Goal: Task Accomplishment & Management: Use online tool/utility

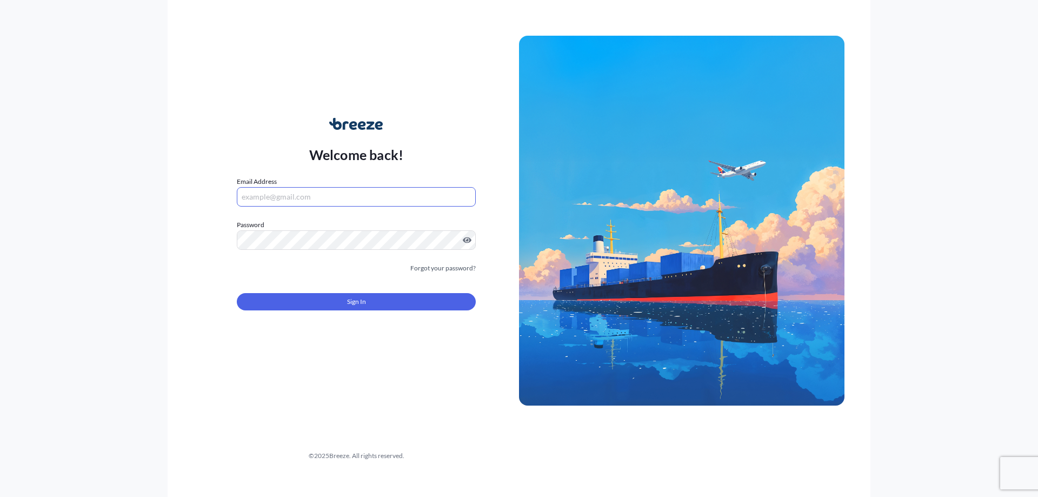
click at [278, 198] on input "Email Address" at bounding box center [356, 196] width 239 height 19
type input "[EMAIL_ADDRESS][DOMAIN_NAME]"
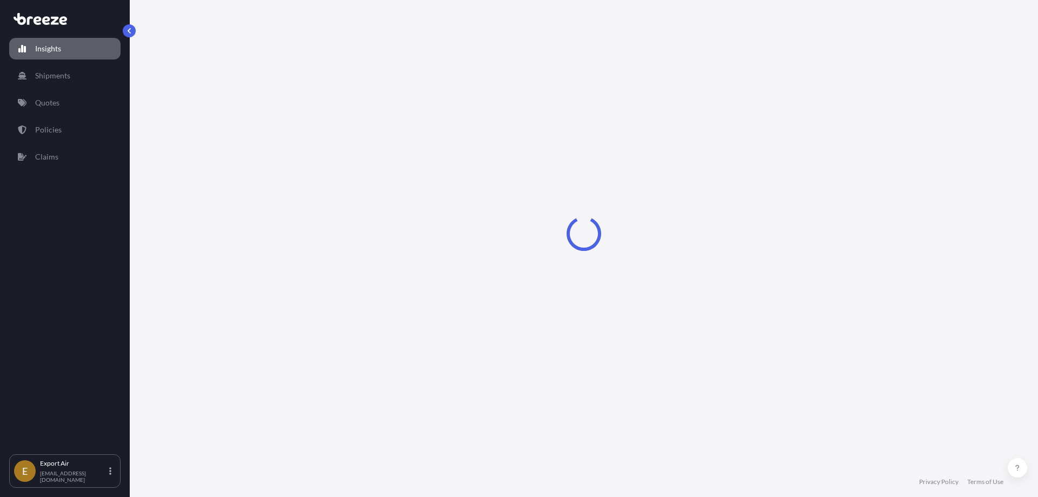
select select "2025"
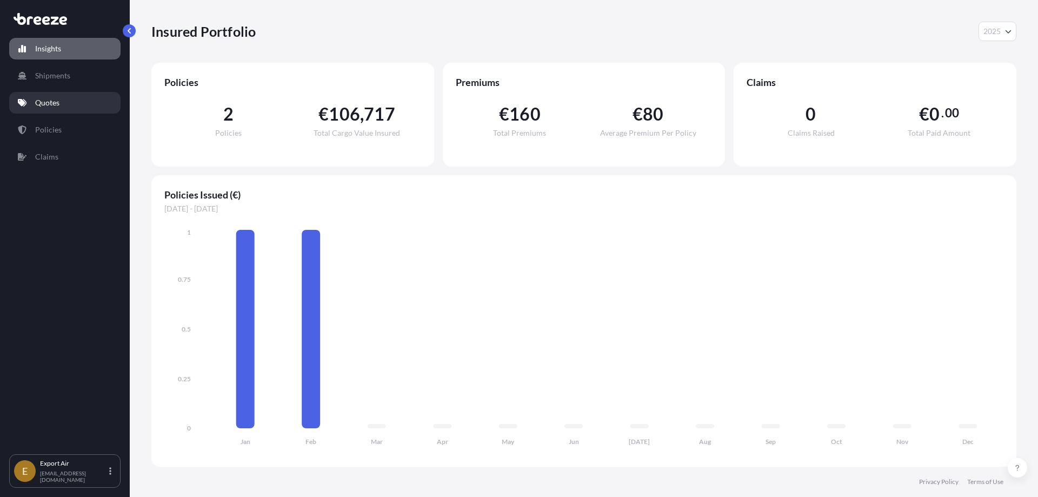
click at [49, 105] on p "Quotes" at bounding box center [47, 102] width 24 height 11
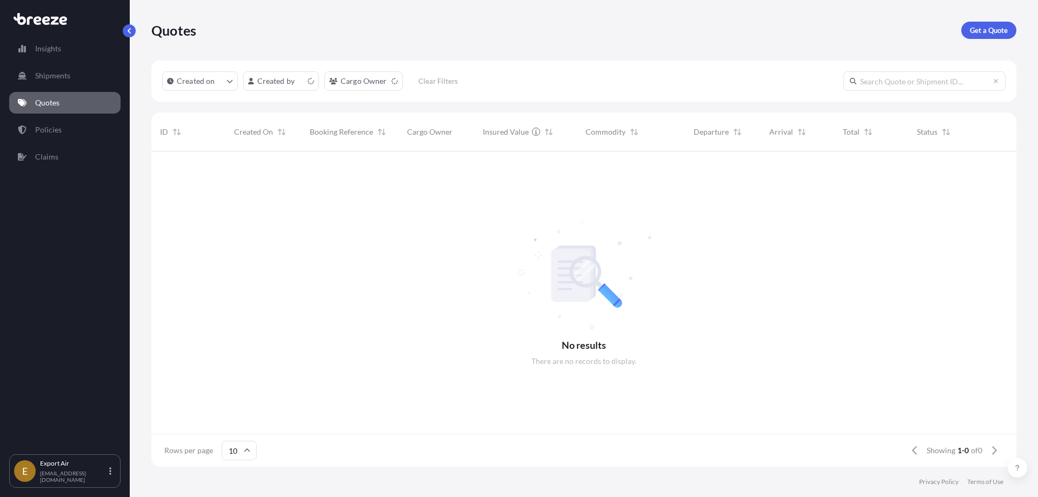
scroll to position [9, 9]
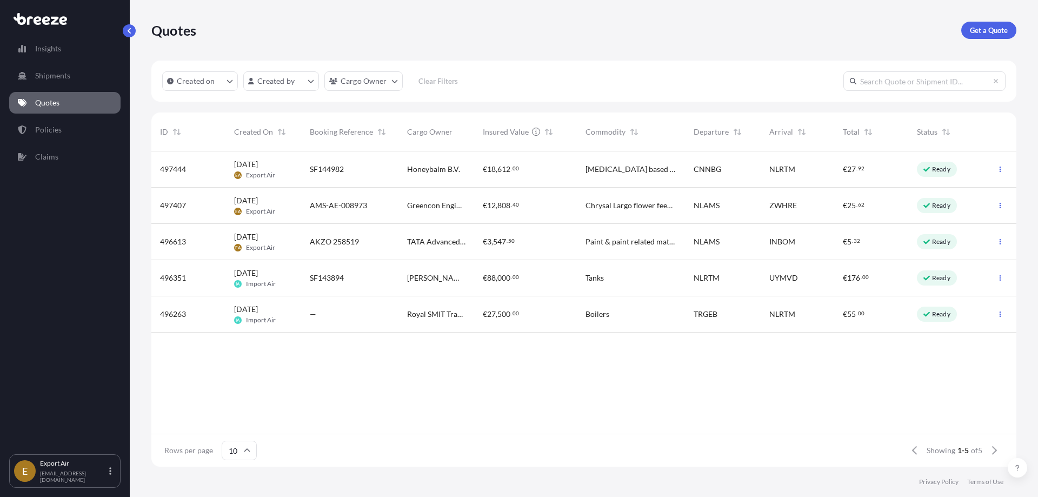
click at [476, 237] on div "€ 3 , 547 . 50" at bounding box center [525, 242] width 103 height 36
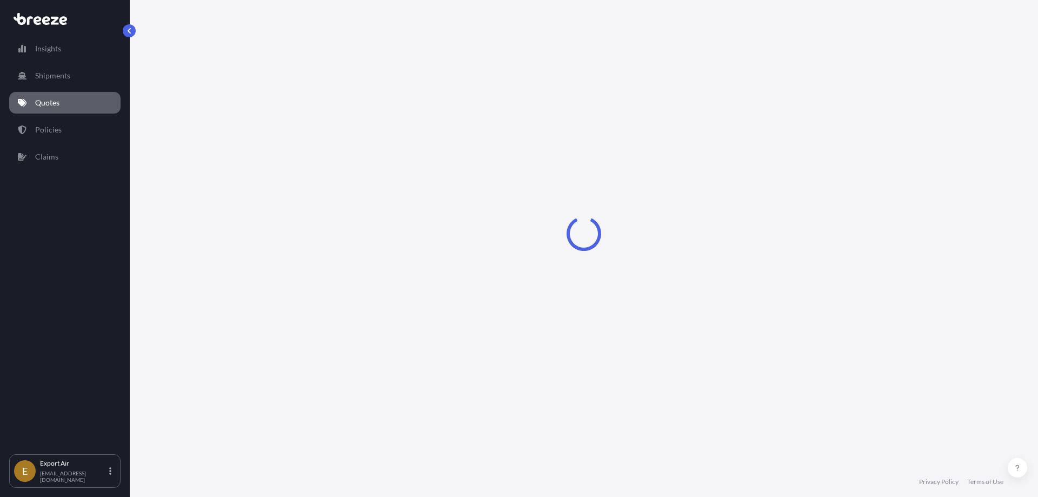
select select "Air"
select select "4"
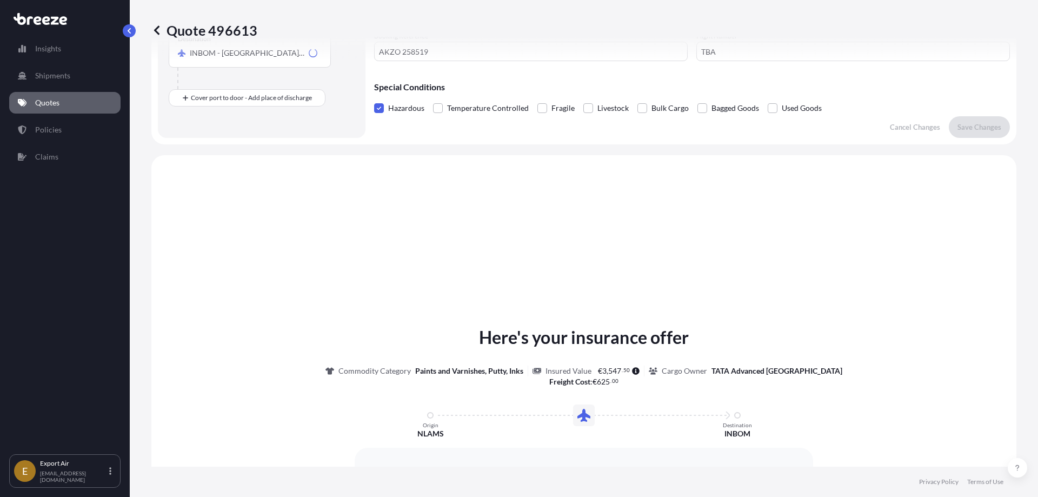
scroll to position [326, 0]
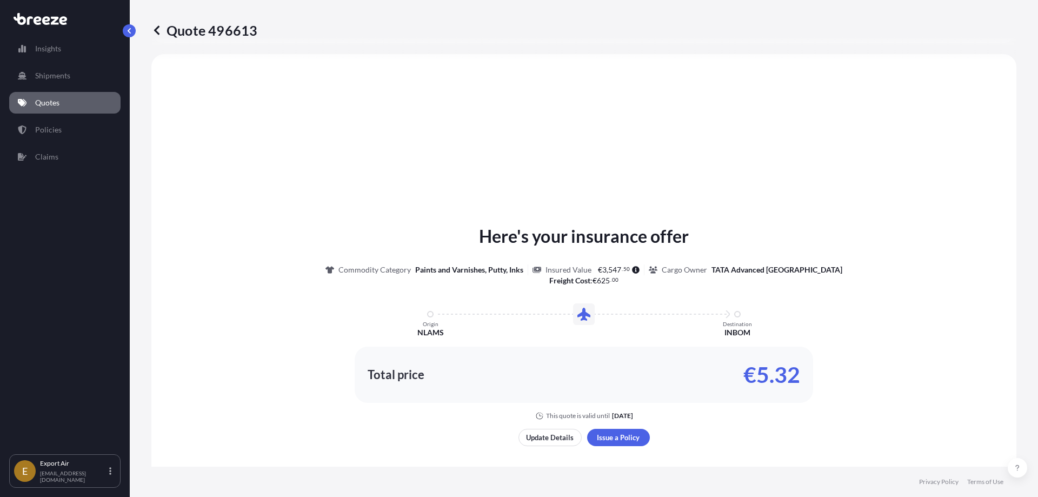
click at [158, 26] on icon at bounding box center [156, 30] width 11 height 11
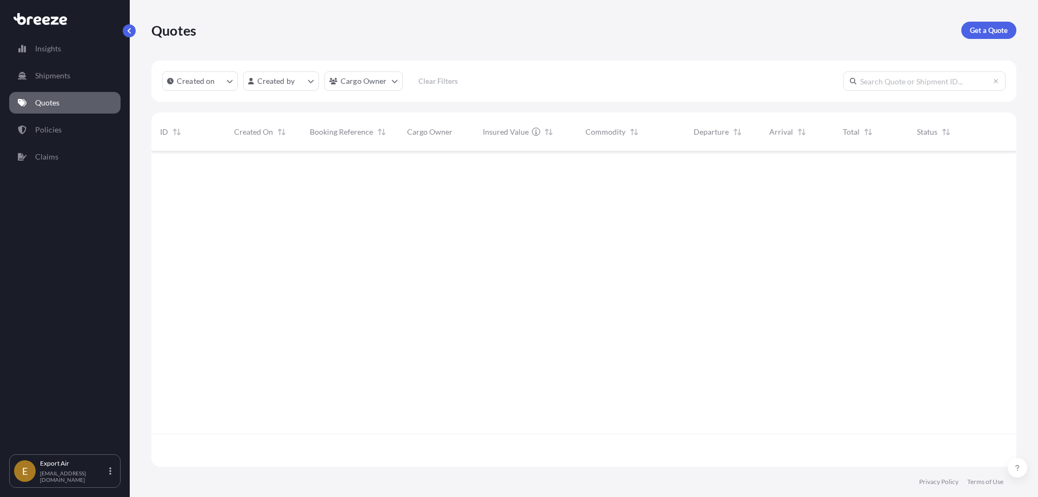
scroll to position [313, 857]
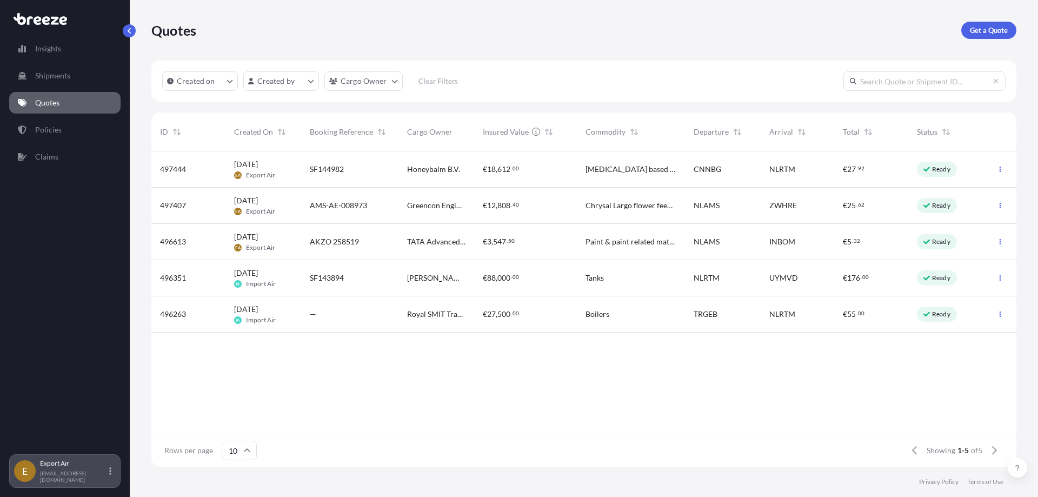
click at [58, 477] on p "[EMAIL_ADDRESS][DOMAIN_NAME]" at bounding box center [73, 476] width 67 height 13
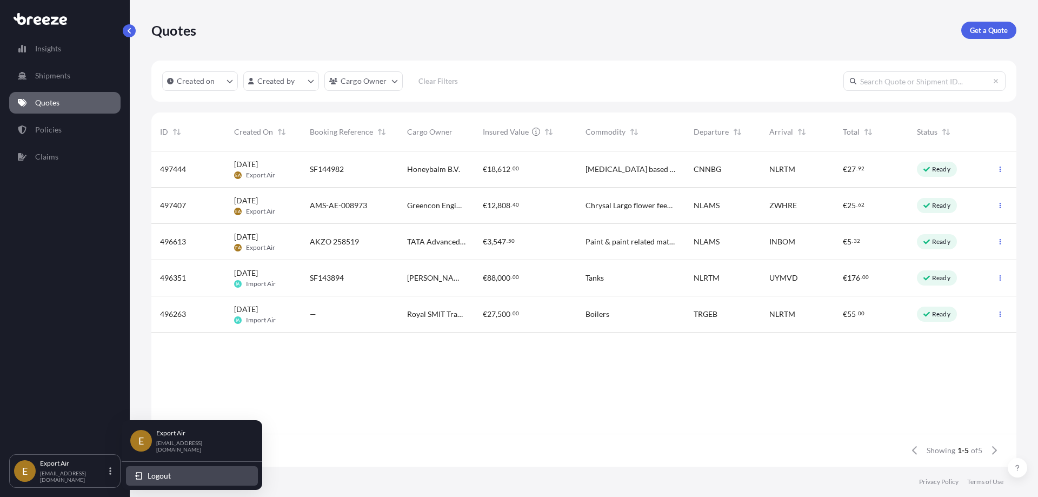
click at [155, 473] on span "Logout" at bounding box center [159, 475] width 23 height 11
